Goal: Task Accomplishment & Management: Manage account settings

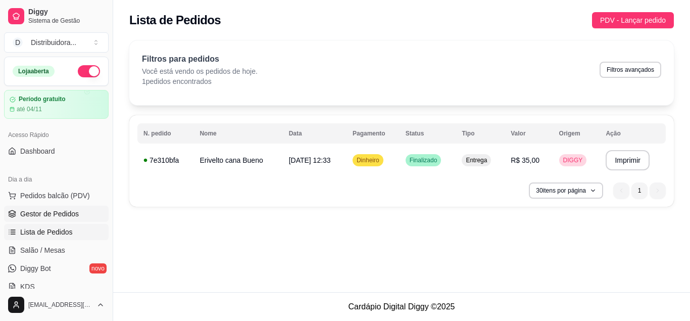
click at [65, 215] on span "Gestor de Pedidos" at bounding box center [49, 214] width 59 height 10
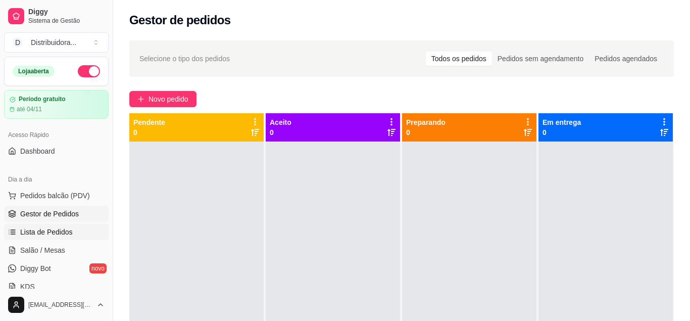
click at [38, 228] on span "Lista de Pedidos" at bounding box center [46, 232] width 53 height 10
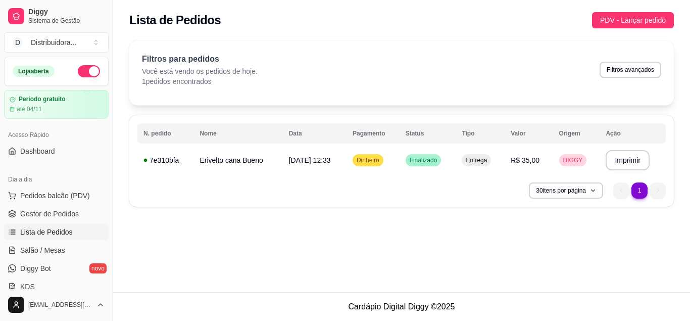
click at [324, 192] on div "30 itens por página 1 1" at bounding box center [401, 190] width 528 height 16
click at [330, 188] on div "30 itens por página 1 1" at bounding box center [401, 190] width 528 height 16
click at [225, 162] on td "Erivelto cana Bueno" at bounding box center [237, 160] width 89 height 28
click at [631, 190] on ul "1 1" at bounding box center [639, 190] width 53 height 16
click at [382, 189] on div "30 itens por página 1 1" at bounding box center [401, 190] width 528 height 16
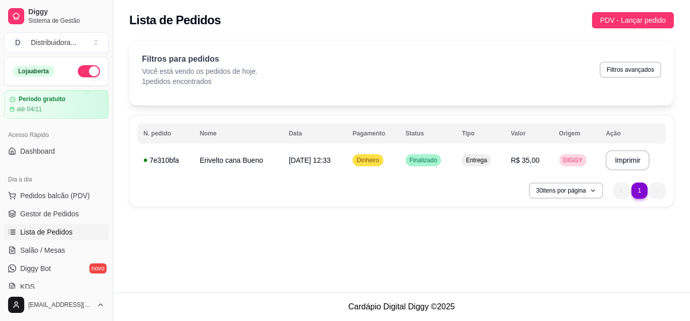
click at [333, 191] on div "30 itens por página 1 1" at bounding box center [401, 190] width 528 height 16
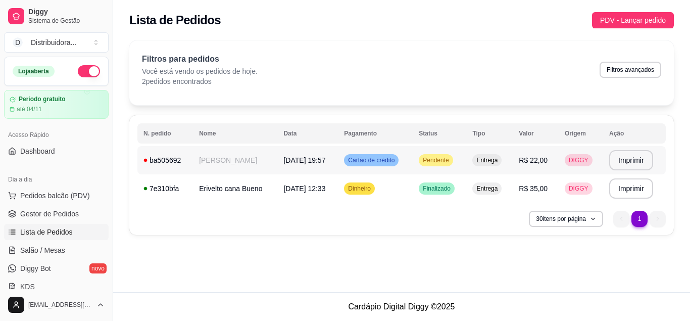
click at [283, 162] on span "[DATE] 19:57" at bounding box center [304, 160] width 42 height 8
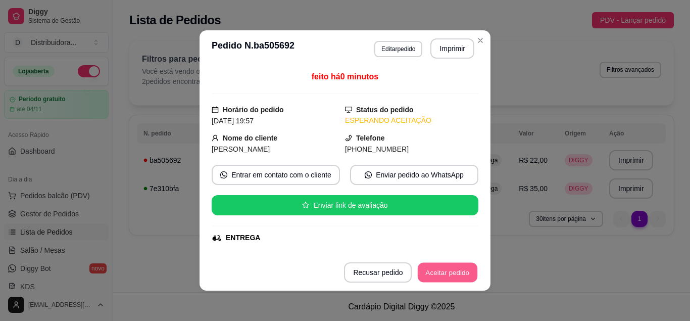
click at [440, 280] on button "Aceitar pedido" at bounding box center [448, 273] width 60 height 20
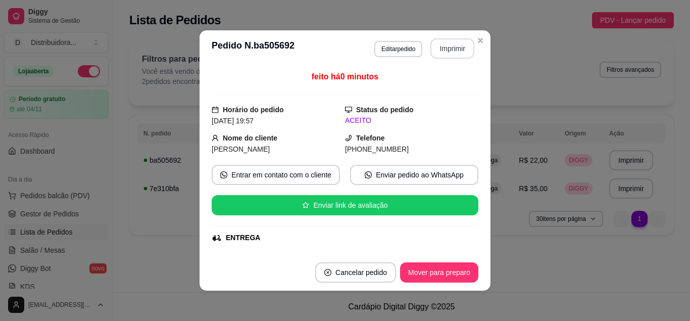
click at [452, 48] on button "Imprimir" at bounding box center [452, 48] width 44 height 20
click at [452, 269] on button "Mover para preparo" at bounding box center [439, 273] width 76 height 20
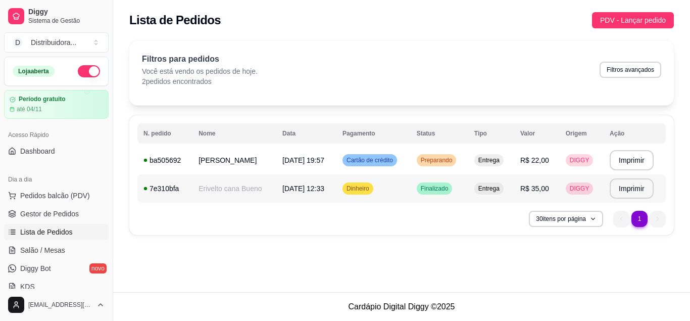
click at [369, 191] on span "Dinheiro" at bounding box center [357, 188] width 27 height 8
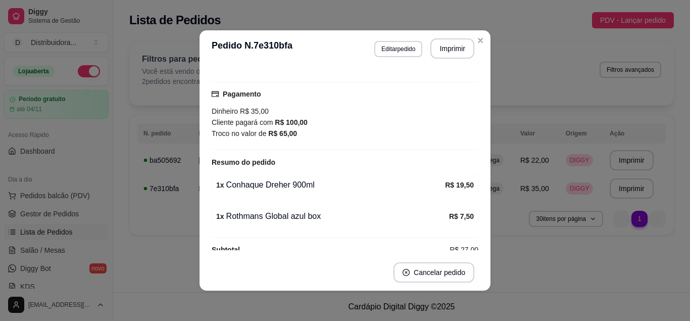
scroll to position [271, 0]
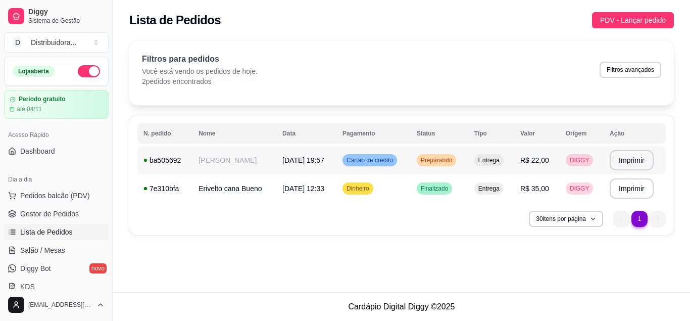
click at [374, 161] on span "Cartão de crédito" at bounding box center [369, 160] width 50 height 8
click at [382, 160] on span "Cartão de crédito" at bounding box center [369, 160] width 50 height 8
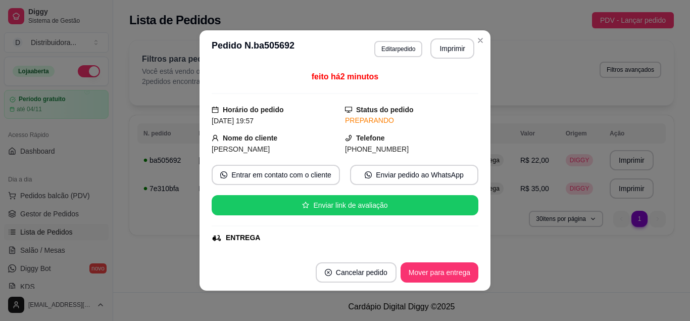
scroll to position [244, 0]
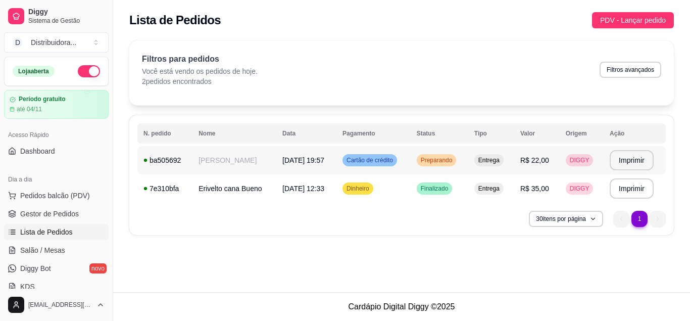
click at [495, 163] on span "Entrega" at bounding box center [488, 160] width 25 height 8
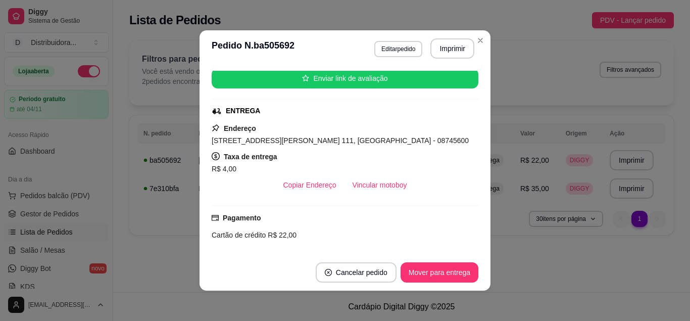
scroll to position [191, 0]
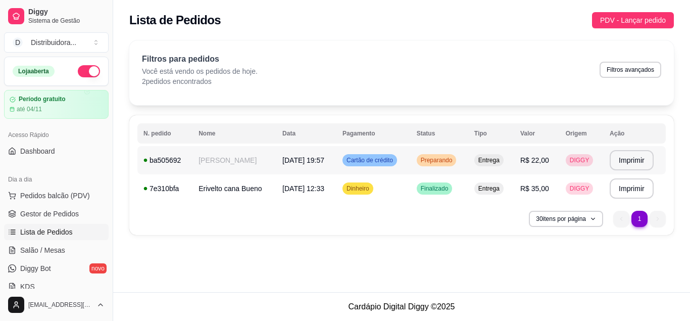
click at [495, 161] on span "Entrega" at bounding box center [488, 160] width 25 height 8
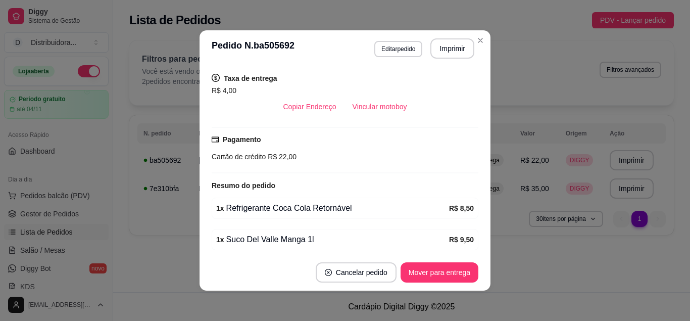
scroll to position [181, 0]
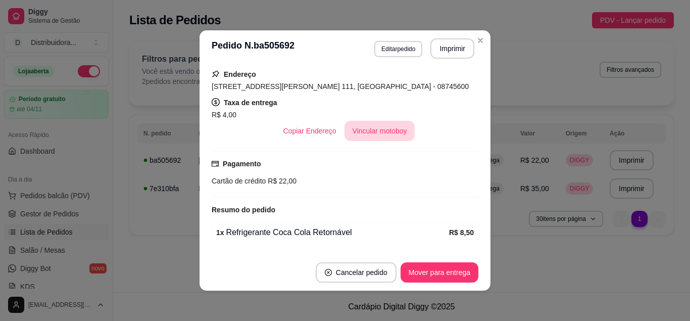
click at [400, 135] on button "Vincular motoboy" at bounding box center [379, 131] width 71 height 20
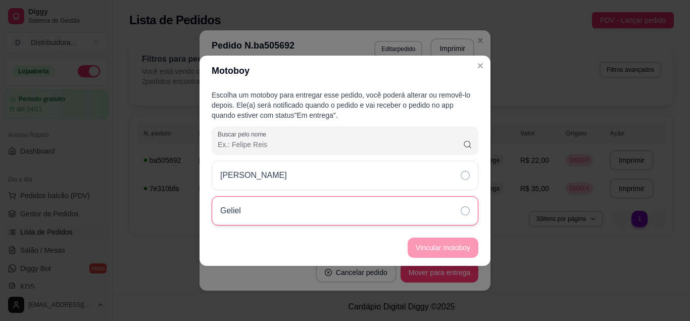
click at [469, 209] on icon at bounding box center [464, 210] width 9 height 9
click at [437, 245] on button "Vincular motoboy" at bounding box center [442, 247] width 69 height 20
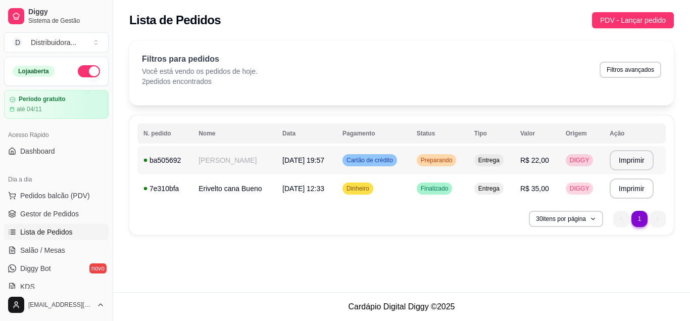
click at [370, 159] on span "Cartão de crédito" at bounding box center [369, 160] width 50 height 8
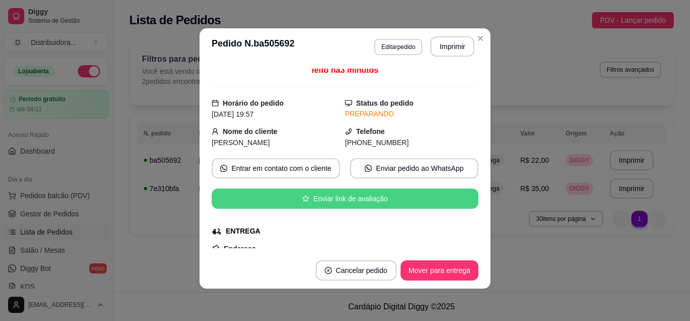
scroll to position [0, 0]
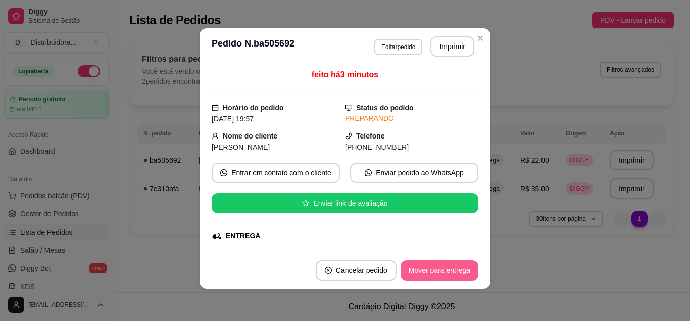
click at [460, 272] on button "Mover para entrega" at bounding box center [439, 270] width 78 height 20
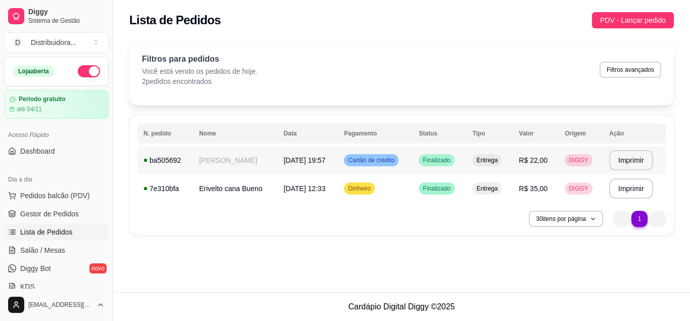
click at [244, 160] on td "[PERSON_NAME]" at bounding box center [235, 160] width 84 height 28
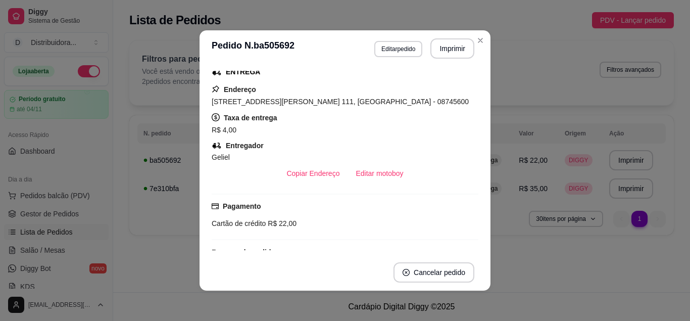
scroll to position [121, 0]
